Goal: Task Accomplishment & Management: Manage account settings

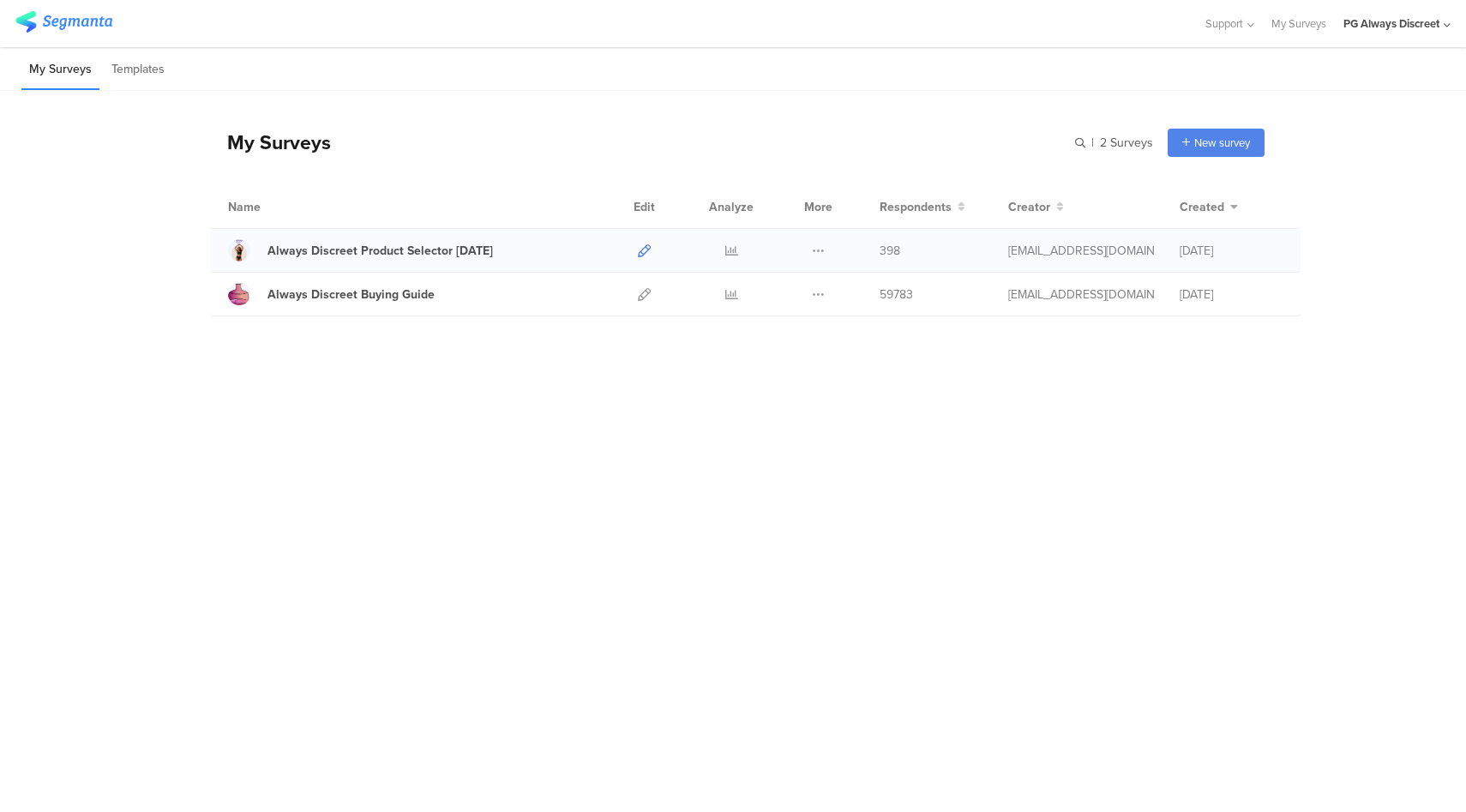
click at [640, 250] on icon at bounding box center [643, 250] width 13 height 13
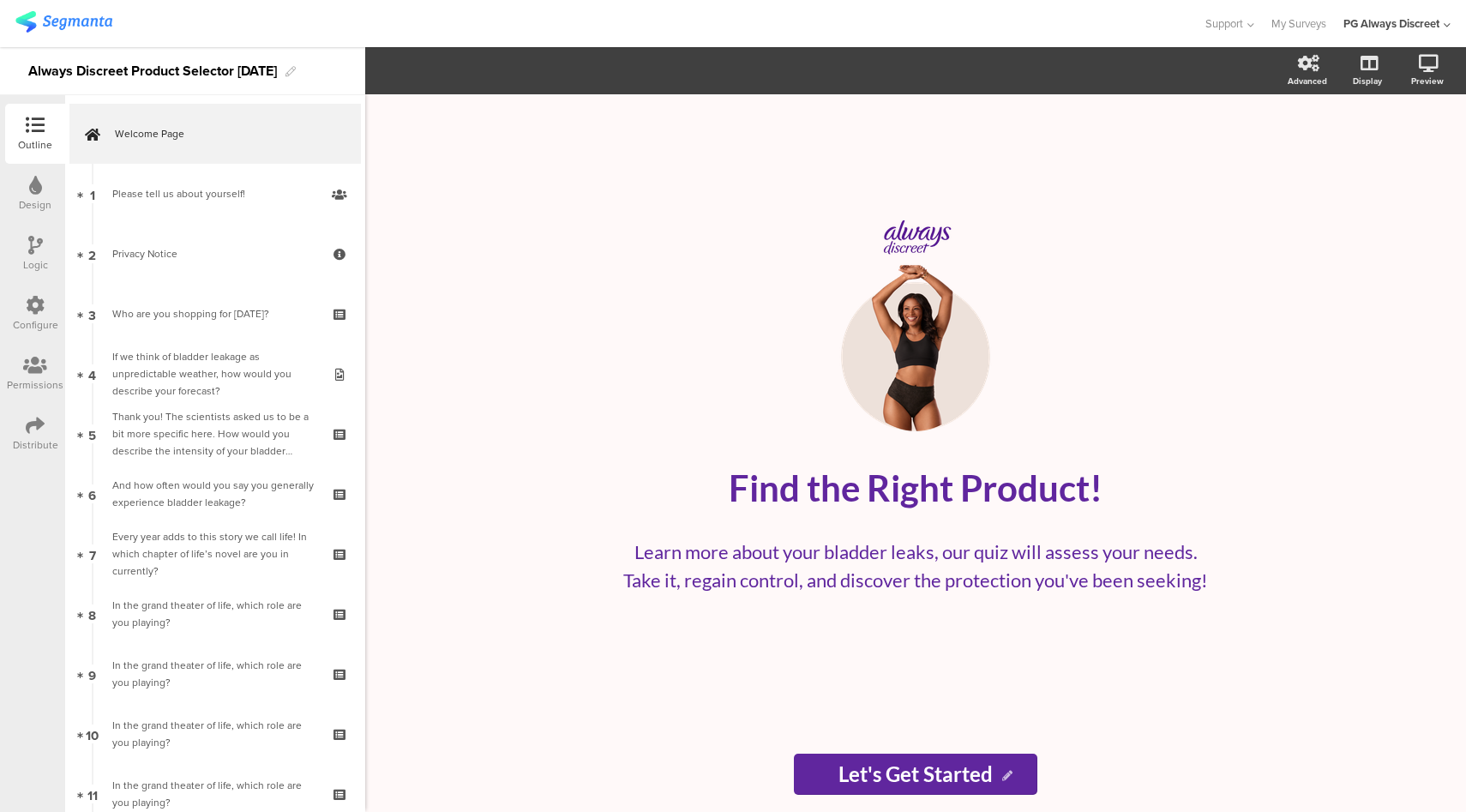
click at [43, 323] on div "Configure" at bounding box center [35, 325] width 46 height 16
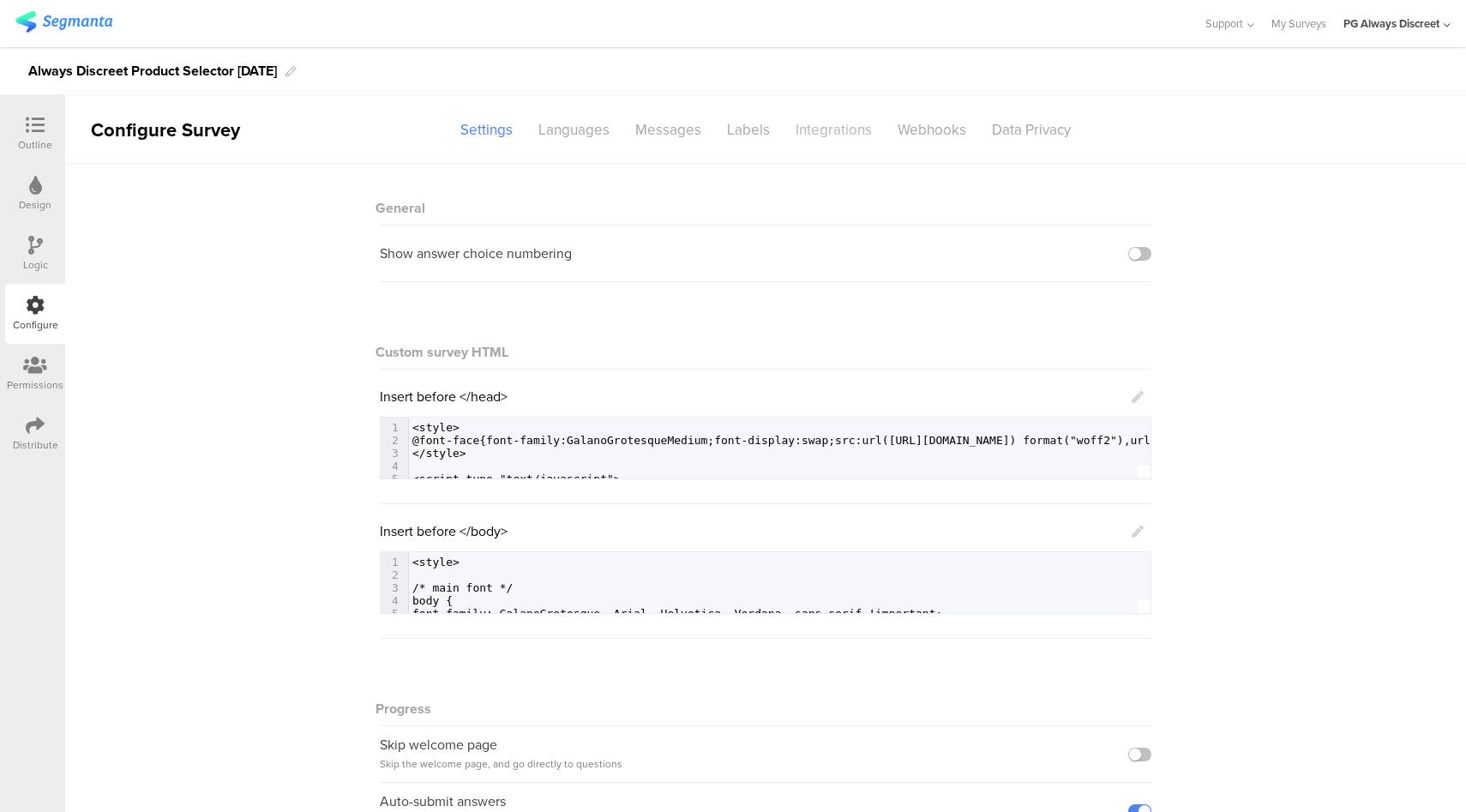
click at [795, 136] on div "Integrations" at bounding box center [833, 130] width 102 height 30
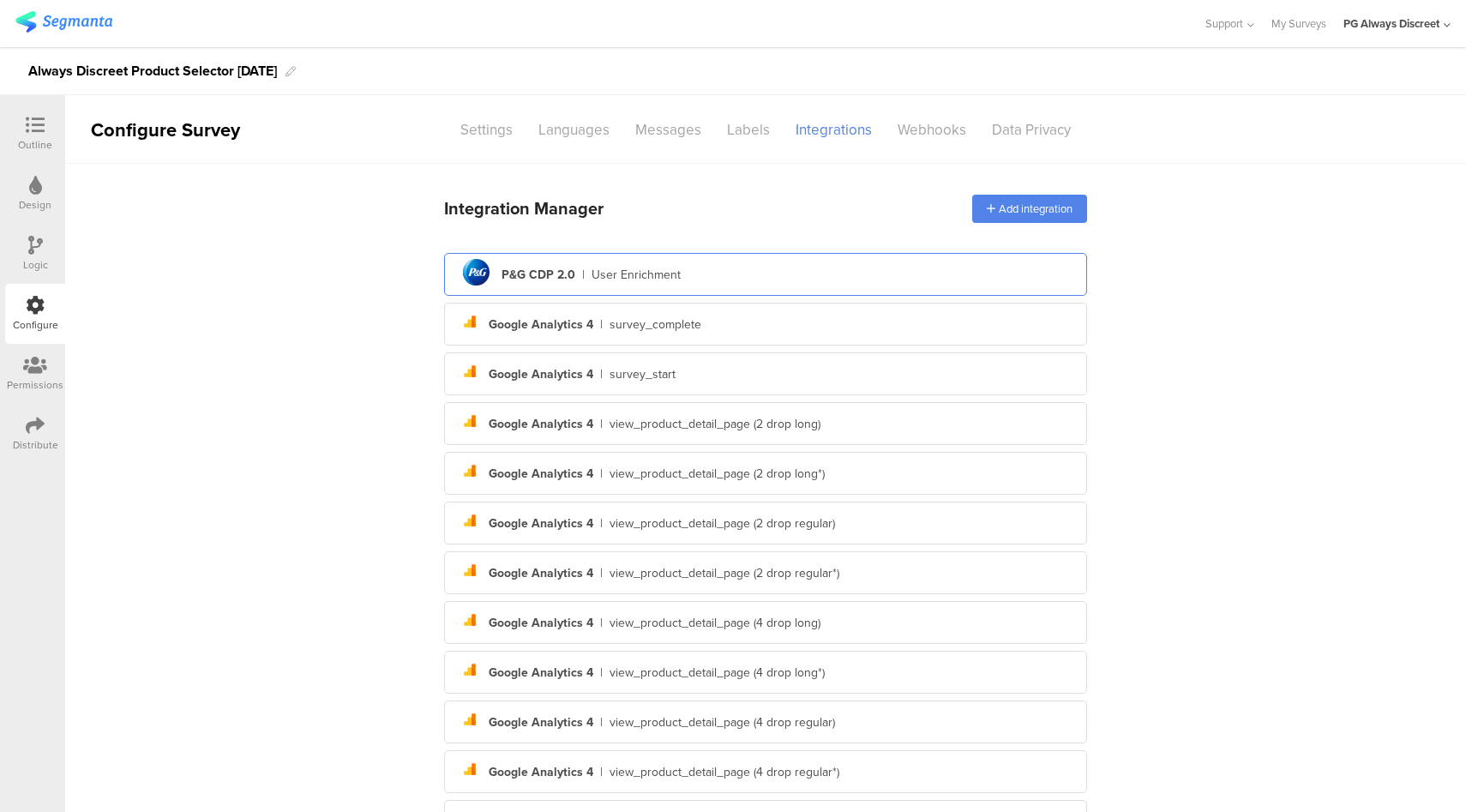
click at [685, 266] on div "pg logo P&G CDP 2.0 | User Enrichment" at bounding box center [764, 274] width 615 height 42
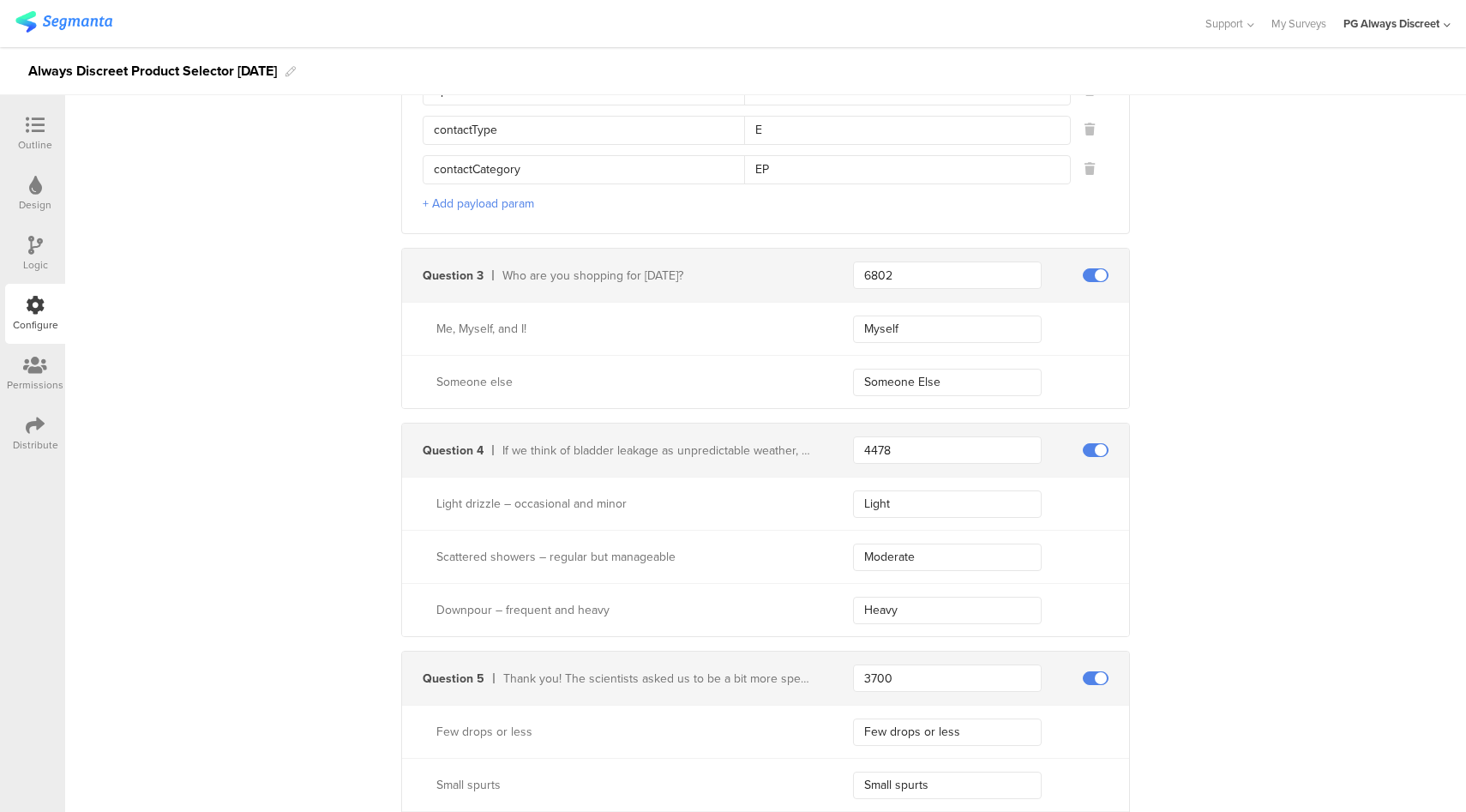
scroll to position [10246, 0]
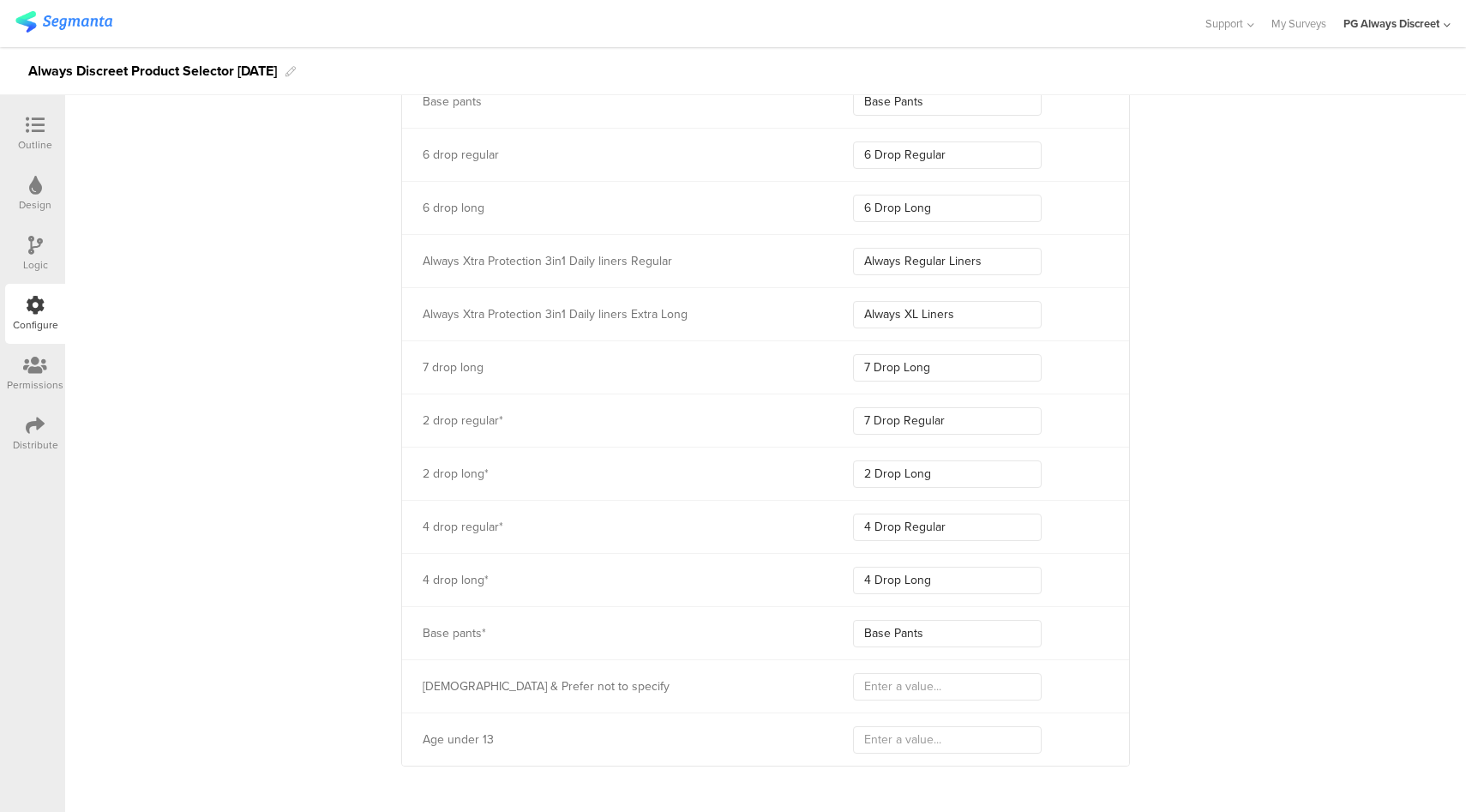
click at [30, 422] on icon at bounding box center [35, 424] width 18 height 18
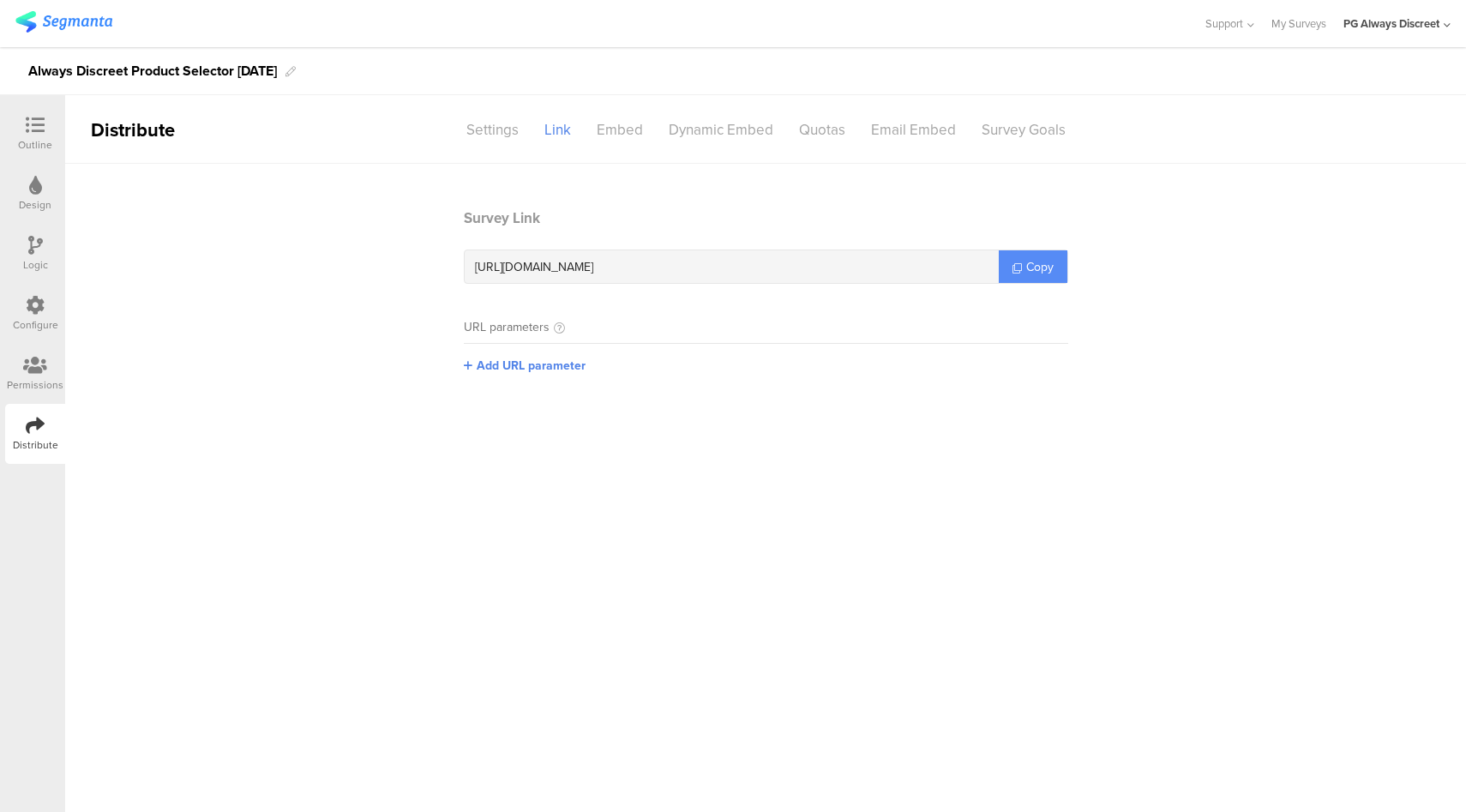
click at [1044, 278] on link "Copy" at bounding box center [1033, 266] width 69 height 33
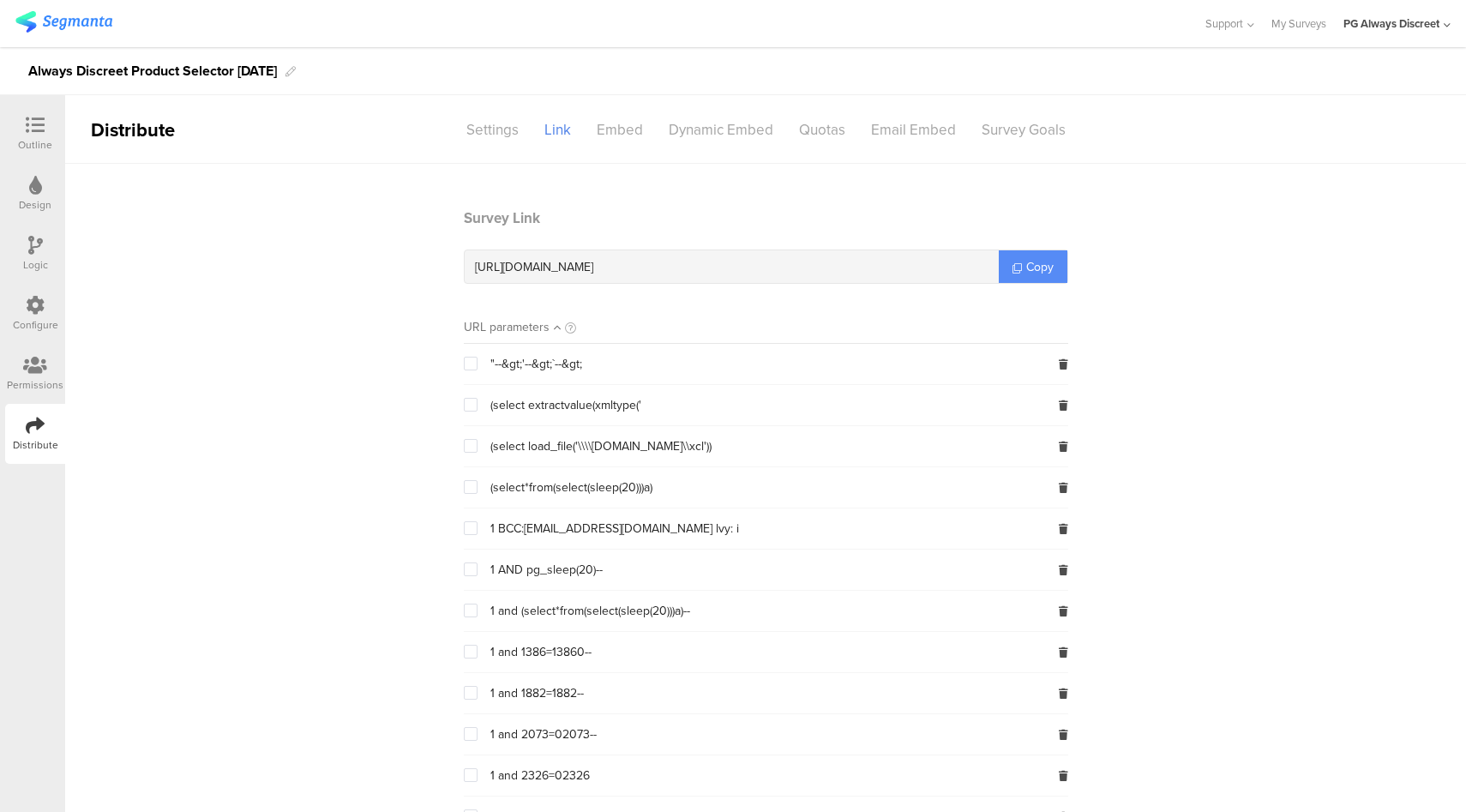
click at [1047, 275] on link "Copy" at bounding box center [1033, 266] width 69 height 33
click at [1397, 19] on div "PG Always Discreet" at bounding box center [1391, 23] width 96 height 16
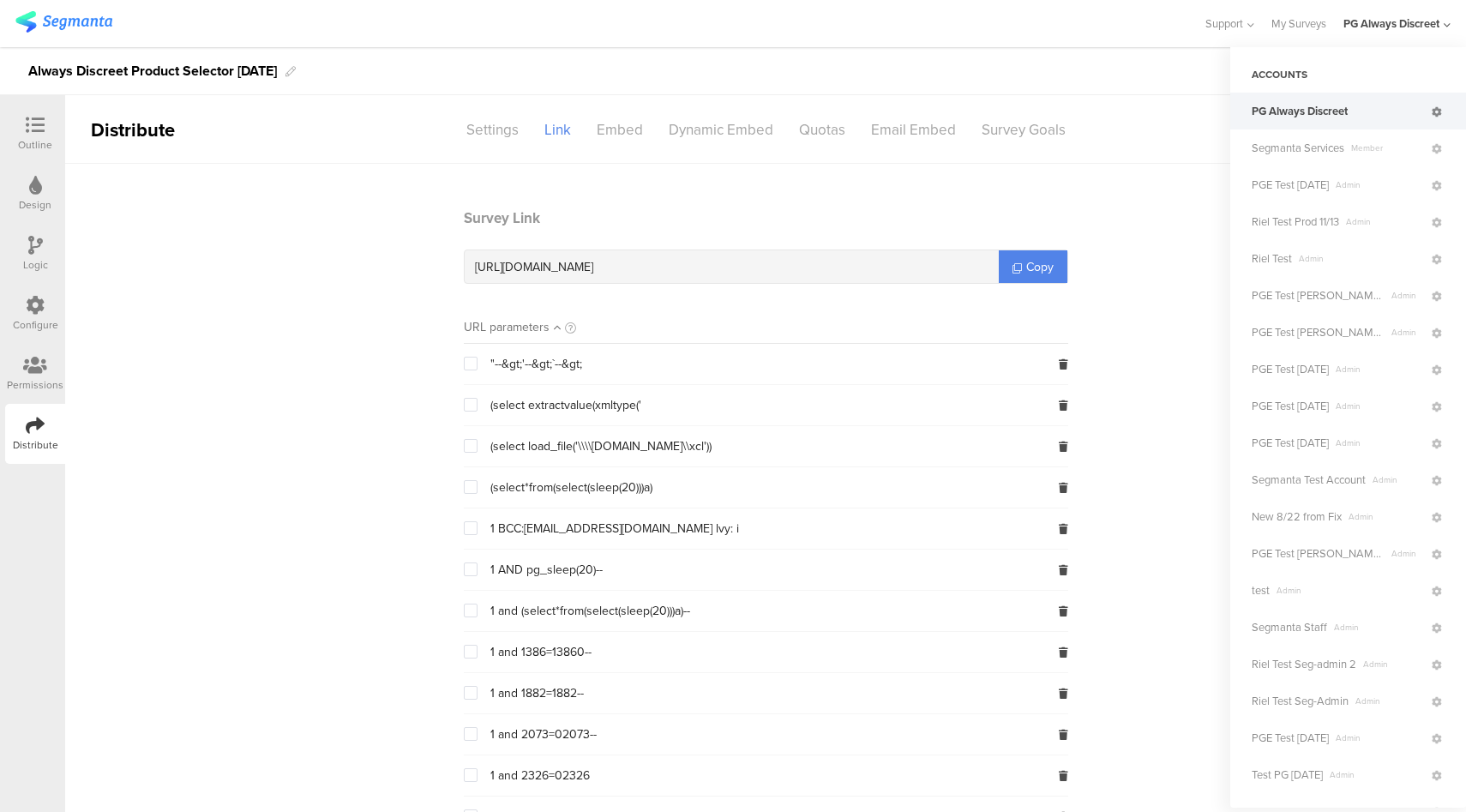
click at [1432, 113] on icon at bounding box center [1437, 112] width 11 height 11
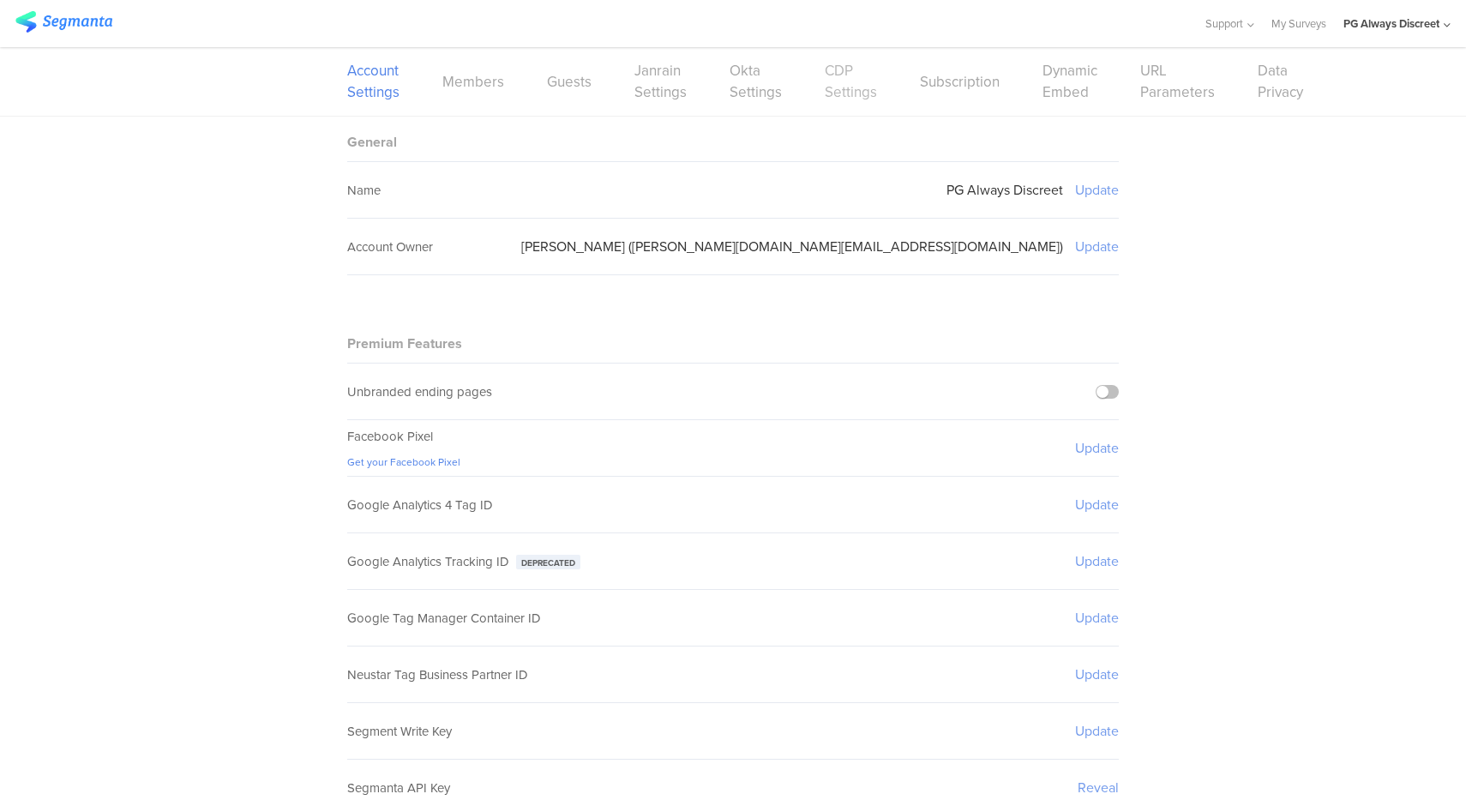
click at [850, 95] on link "CDP Settings" at bounding box center [851, 81] width 52 height 43
